Goal: Communication & Community: Answer question/provide support

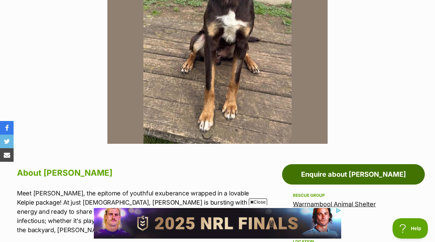
scroll to position [0, 0]
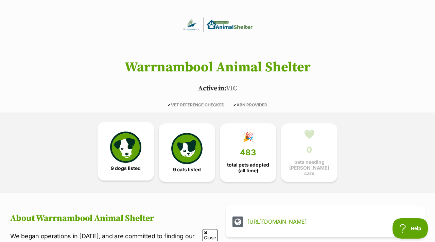
click at [120, 136] on img at bounding box center [125, 146] width 31 height 31
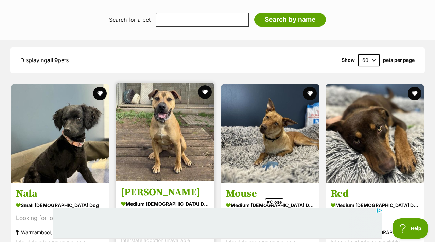
click at [165, 122] on img at bounding box center [165, 132] width 99 height 99
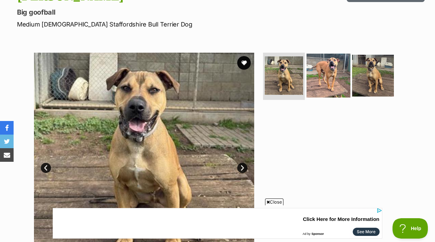
click at [337, 66] on img at bounding box center [328, 75] width 44 height 44
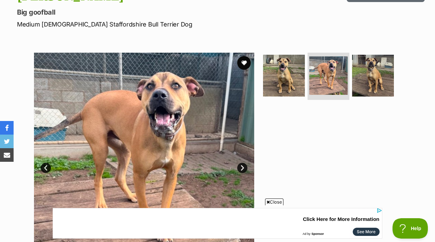
scroll to position [112, 0]
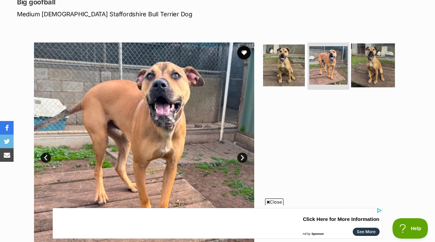
click at [361, 54] on img at bounding box center [373, 65] width 44 height 44
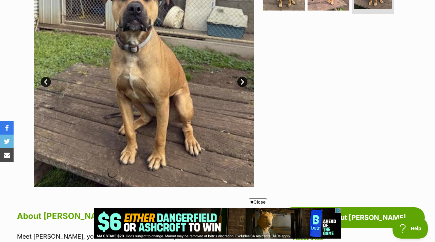
scroll to position [176, 0]
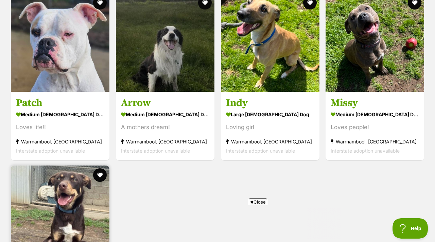
click at [54, 180] on img at bounding box center [60, 214] width 99 height 99
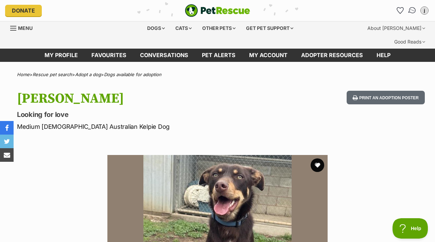
click at [412, 12] on img "Conversations" at bounding box center [412, 10] width 9 height 9
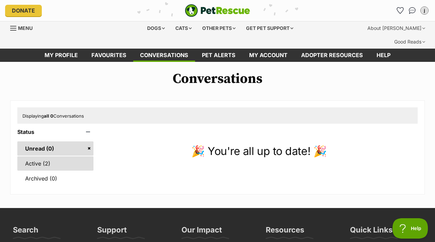
click at [39, 156] on link "Active (2)" at bounding box center [55, 163] width 76 height 14
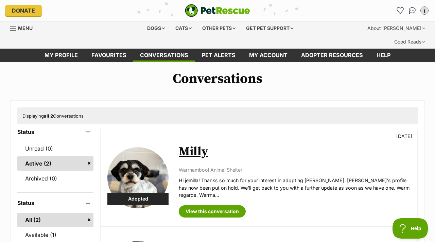
click at [160, 166] on img at bounding box center [137, 177] width 61 height 61
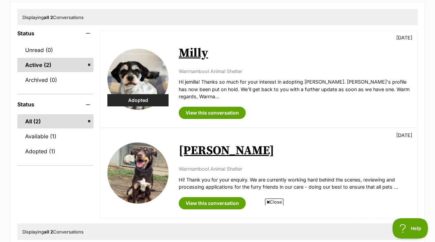
scroll to position [102, 0]
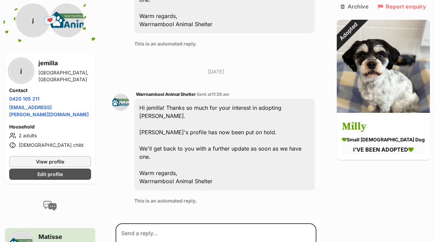
scroll to position [592, 0]
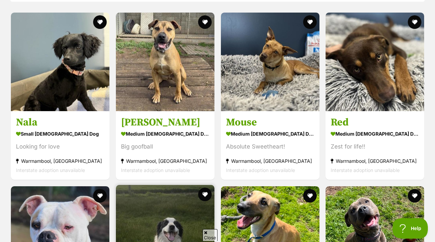
scroll to position [681, 0]
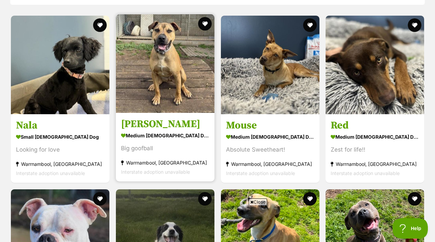
click at [200, 79] on img at bounding box center [165, 63] width 99 height 99
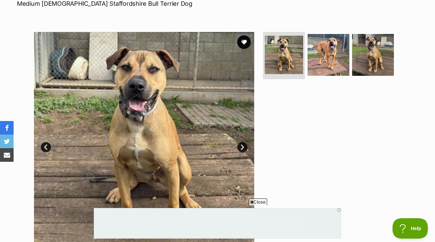
scroll to position [126, 0]
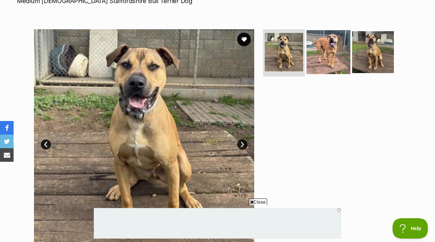
click at [325, 49] on img at bounding box center [328, 52] width 44 height 44
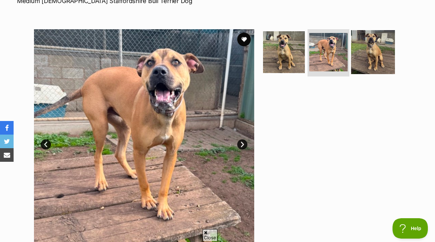
click at [362, 38] on img at bounding box center [373, 52] width 44 height 44
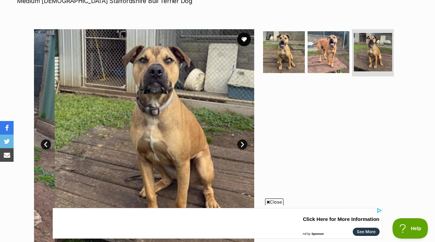
scroll to position [0, 0]
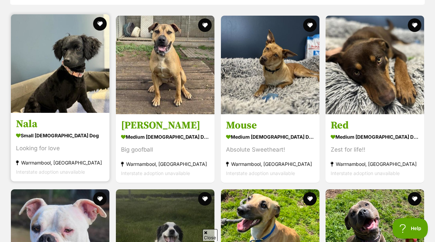
scroll to position [681, 0]
click at [84, 74] on img at bounding box center [60, 63] width 99 height 99
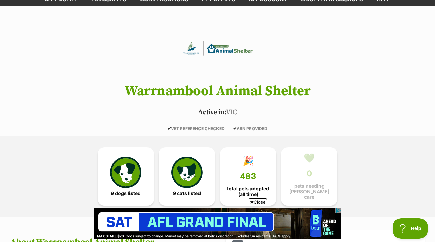
scroll to position [87, 0]
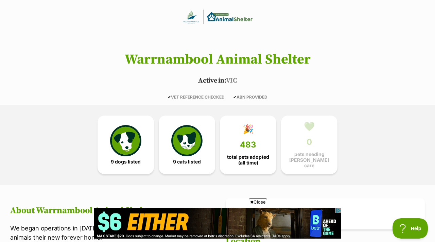
click at [260, 161] on div "9 dogs listed 9 cats listed 🎉 483 total pets adopted (all time) 💚 0 pets needin…" at bounding box center [218, 145] width 306 height 80
click at [253, 153] on span "total pets adopted (all time)" at bounding box center [248, 158] width 45 height 11
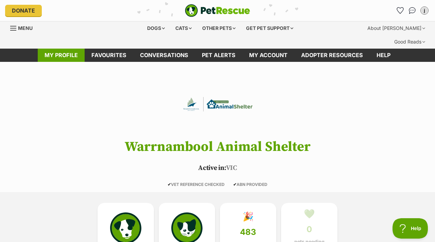
scroll to position [5, 0]
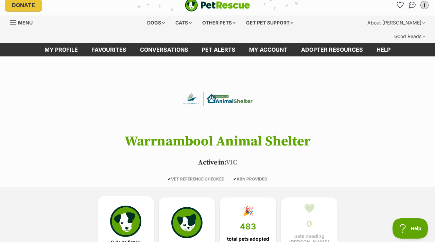
click at [102, 207] on link "9 dogs listed" at bounding box center [125, 225] width 56 height 58
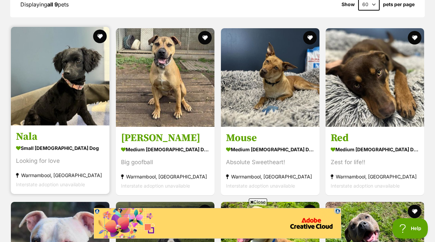
scroll to position [669, 0]
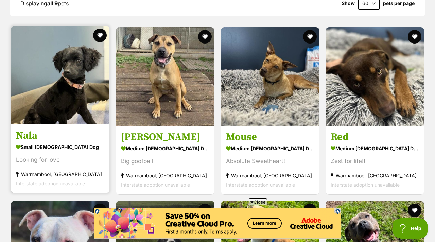
click at [67, 94] on img at bounding box center [60, 75] width 99 height 99
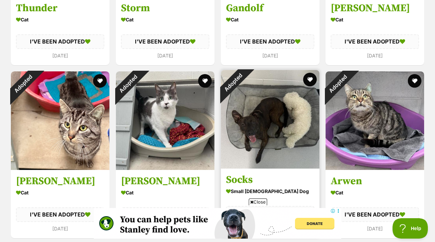
scroll to position [1302, 0]
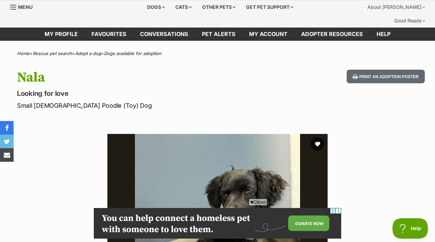
scroll to position [21, 0]
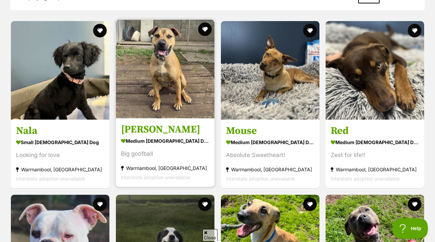
click at [187, 30] on img at bounding box center [165, 69] width 99 height 99
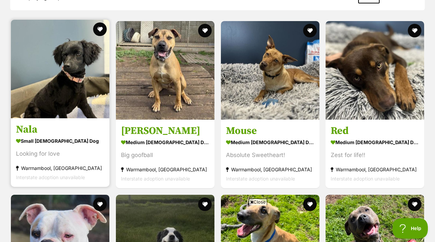
click at [65, 64] on img at bounding box center [60, 69] width 99 height 99
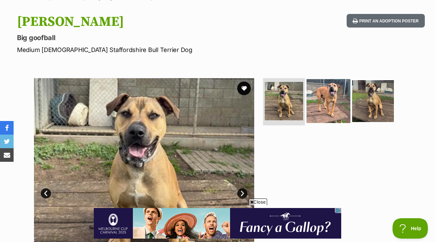
click at [335, 79] on img at bounding box center [328, 101] width 44 height 44
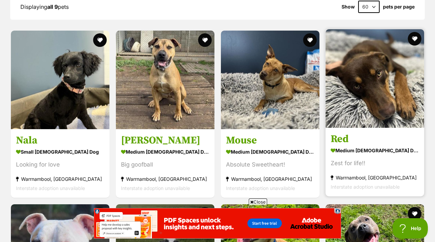
scroll to position [659, 0]
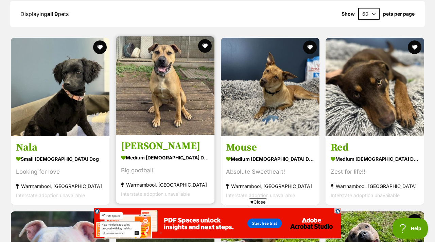
click at [176, 76] on img at bounding box center [165, 85] width 99 height 99
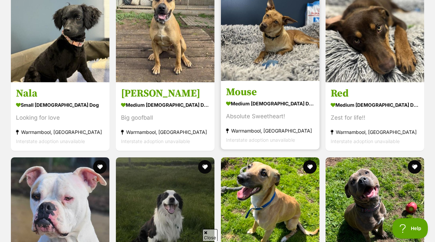
click at [287, 45] on img at bounding box center [270, 31] width 99 height 99
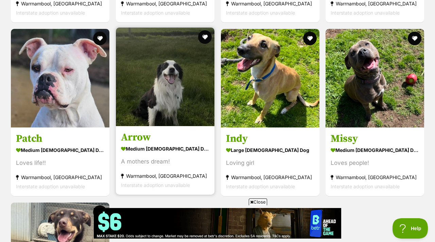
click at [181, 100] on img at bounding box center [165, 77] width 99 height 99
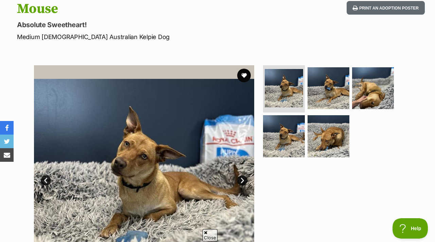
scroll to position [97, 0]
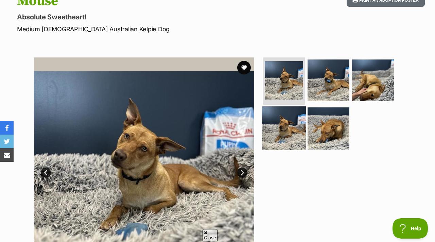
click at [288, 116] on img at bounding box center [284, 128] width 44 height 44
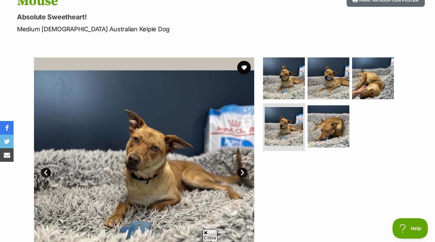
scroll to position [0, 0]
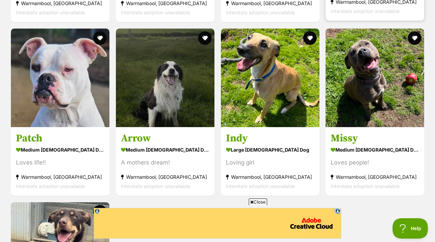
scroll to position [838, 0]
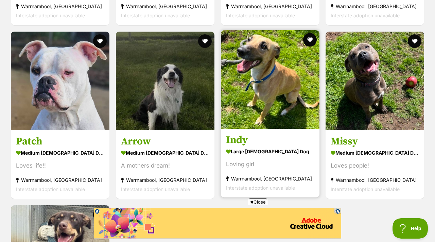
click at [300, 78] on img at bounding box center [270, 79] width 99 height 99
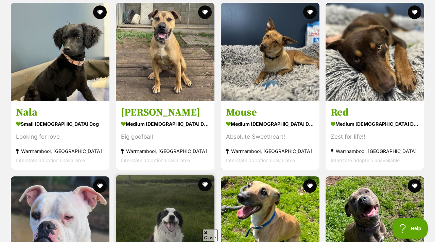
scroll to position [688, 0]
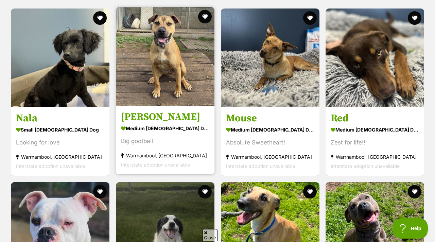
click at [155, 72] on img at bounding box center [165, 56] width 99 height 99
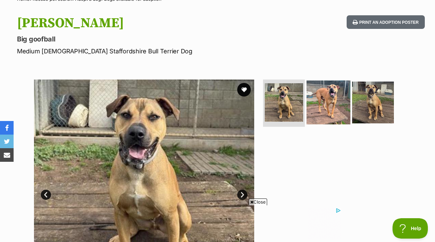
click at [330, 88] on img at bounding box center [328, 102] width 44 height 44
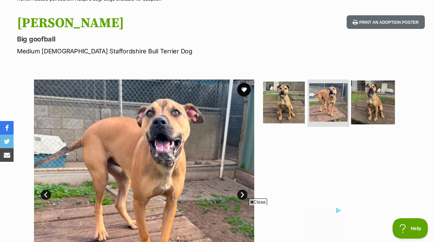
click at [357, 87] on img at bounding box center [373, 102] width 44 height 44
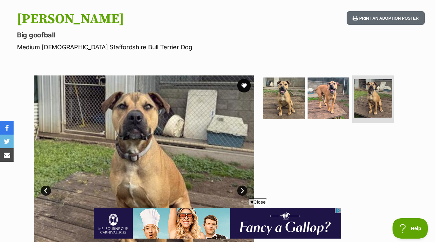
scroll to position [83, 0]
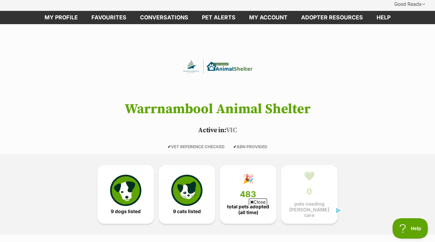
scroll to position [18, 0]
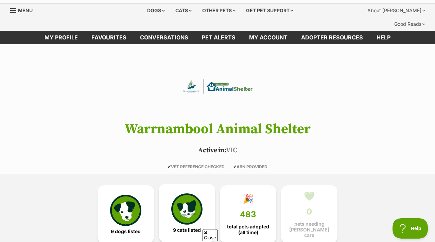
click at [189, 193] on img at bounding box center [186, 208] width 31 height 31
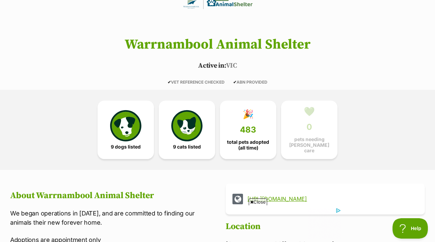
scroll to position [66, 0]
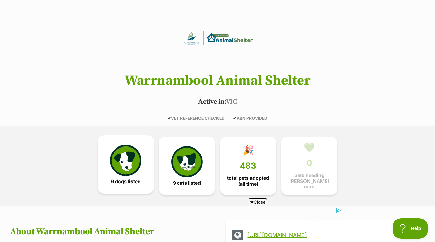
click at [149, 150] on link "9 dogs listed" at bounding box center [125, 164] width 56 height 58
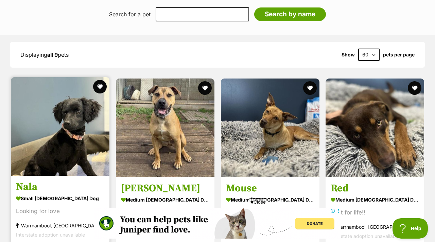
scroll to position [621, 0]
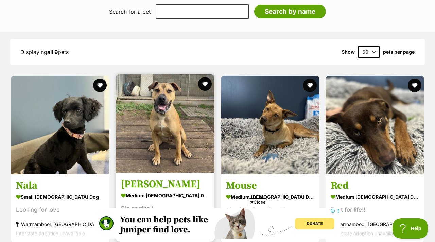
click at [139, 127] on img at bounding box center [165, 123] width 99 height 99
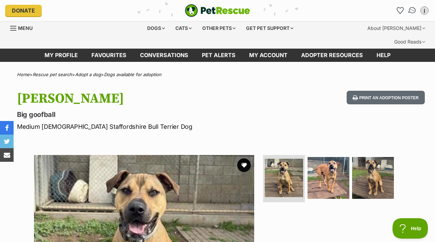
click at [412, 7] on img "Conversations" at bounding box center [412, 10] width 9 height 9
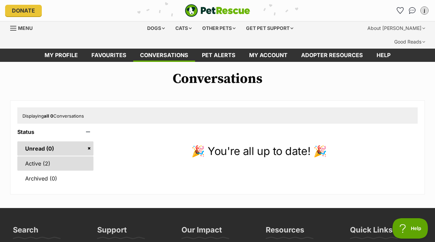
click at [52, 156] on link "Active (2)" at bounding box center [55, 163] width 76 height 14
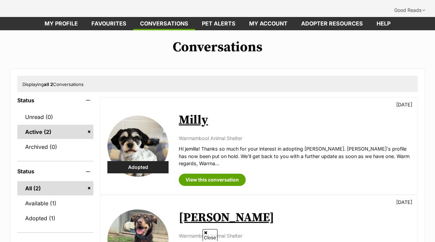
scroll to position [52, 0]
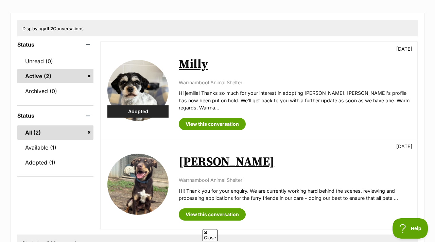
scroll to position [98, 0]
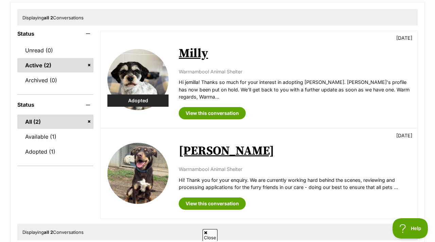
click at [282, 144] on div "[PERSON_NAME] [DATE] Warrnambool Animal Shelter Hi! Thank you for your enquiry.…" at bounding box center [295, 173] width 232 height 73
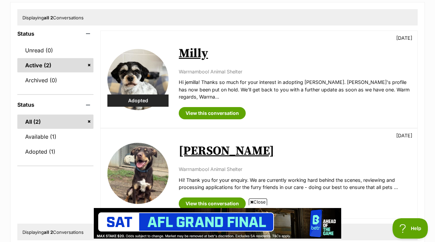
scroll to position [0, 0]
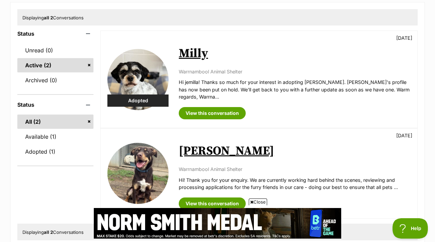
click at [248, 165] on p "Warrnambool Animal Shelter" at bounding box center [295, 168] width 232 height 7
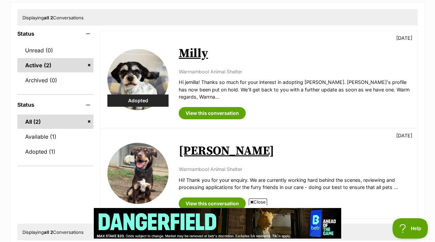
click at [202, 198] on div "Status Unread (0) Active (2) Archived (0) Status All (2) Available (1) Adopted …" at bounding box center [217, 127] width 400 height 193
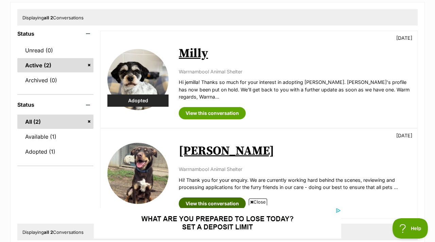
click at [202, 197] on link "View this conversation" at bounding box center [212, 203] width 67 height 12
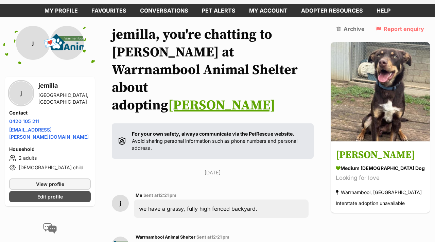
scroll to position [42, 0]
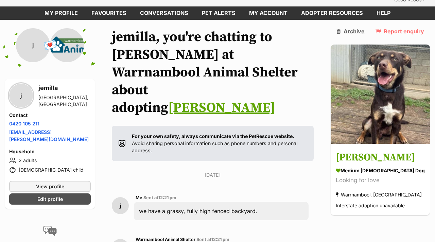
click at [364, 28] on link "Archive" at bounding box center [350, 31] width 28 height 6
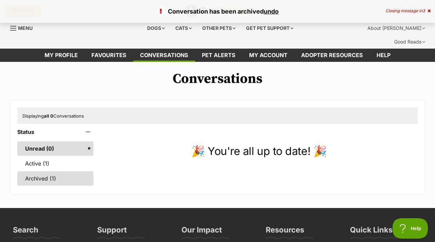
click at [61, 171] on link "Archived (1)" at bounding box center [55, 178] width 76 height 14
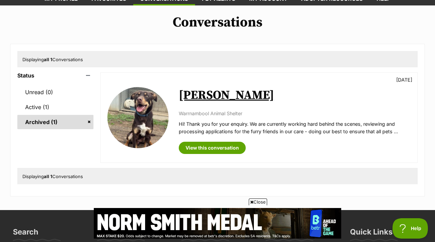
click at [216, 141] on div "Available [PERSON_NAME] [DATE] Warrnambool Animal Shelter Hi! Thank you for you…" at bounding box center [259, 118] width 317 height 90
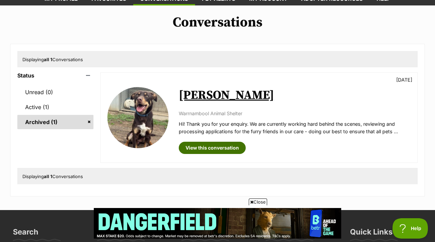
click at [216, 142] on link "View this conversation" at bounding box center [212, 148] width 67 height 12
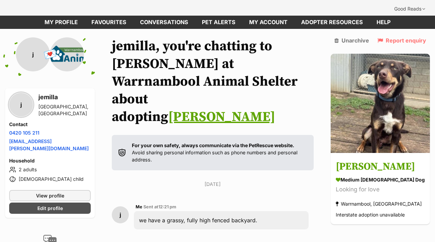
scroll to position [29, 0]
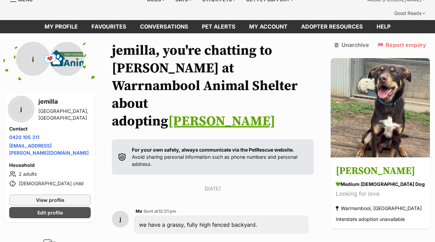
click at [249, 146] on p "For your own safety, always communicate via the PetRescue website. Avoid sharin…" at bounding box center [219, 157] width 175 height 22
